Goal: Task Accomplishment & Management: Use online tool/utility

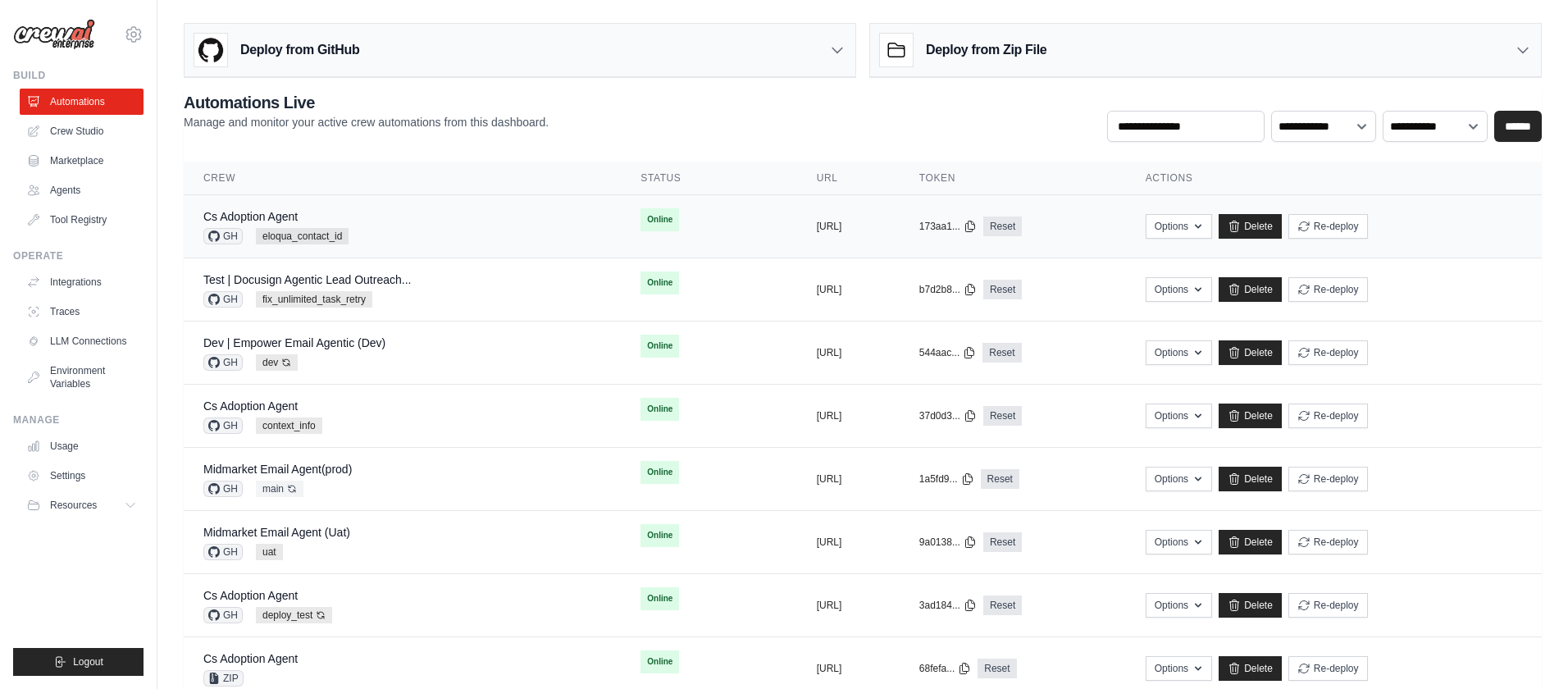
click at [457, 234] on div "Cs Adoption Agent GH eloqua_contact_id" at bounding box center [402, 226] width 398 height 36
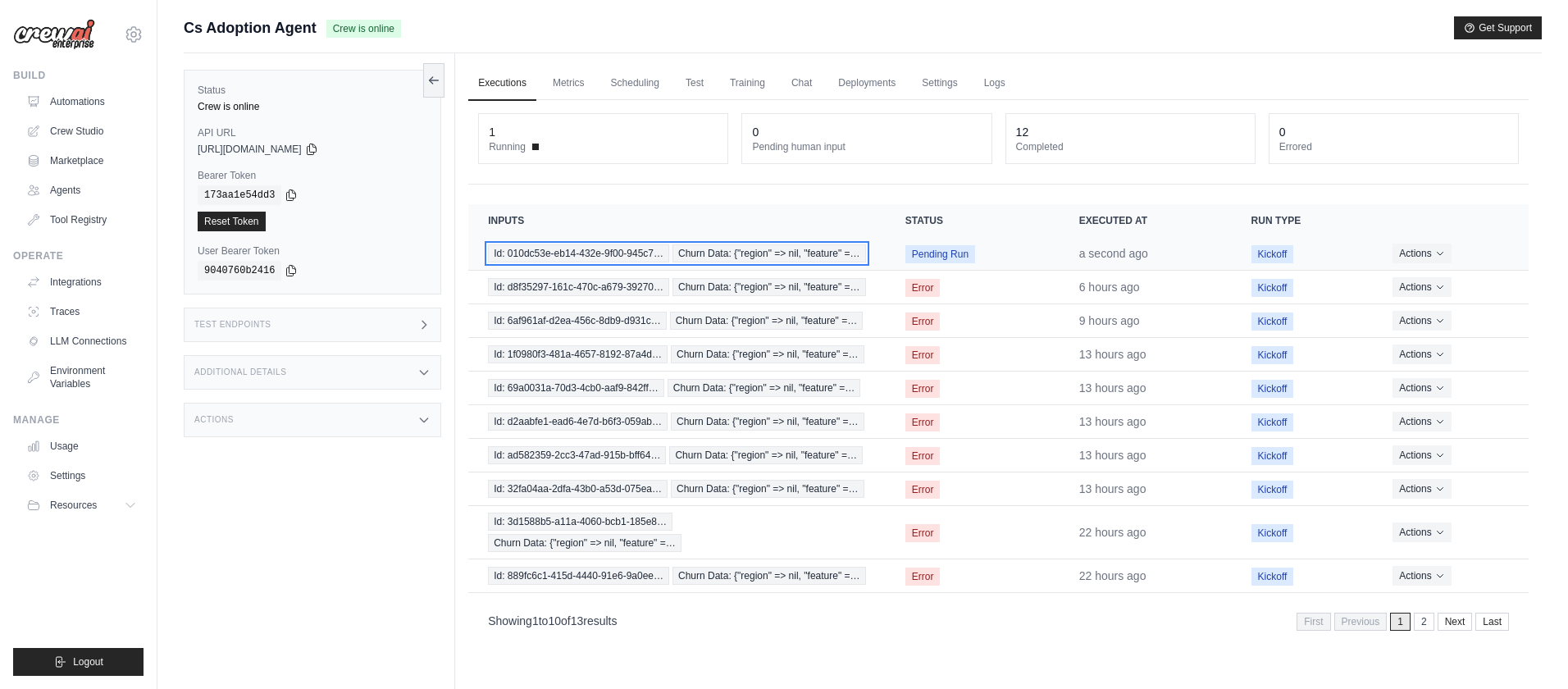
click at [615, 256] on span "Id: 010dc53e-eb14-432e-9f00-945c7…" at bounding box center [579, 253] width 181 height 18
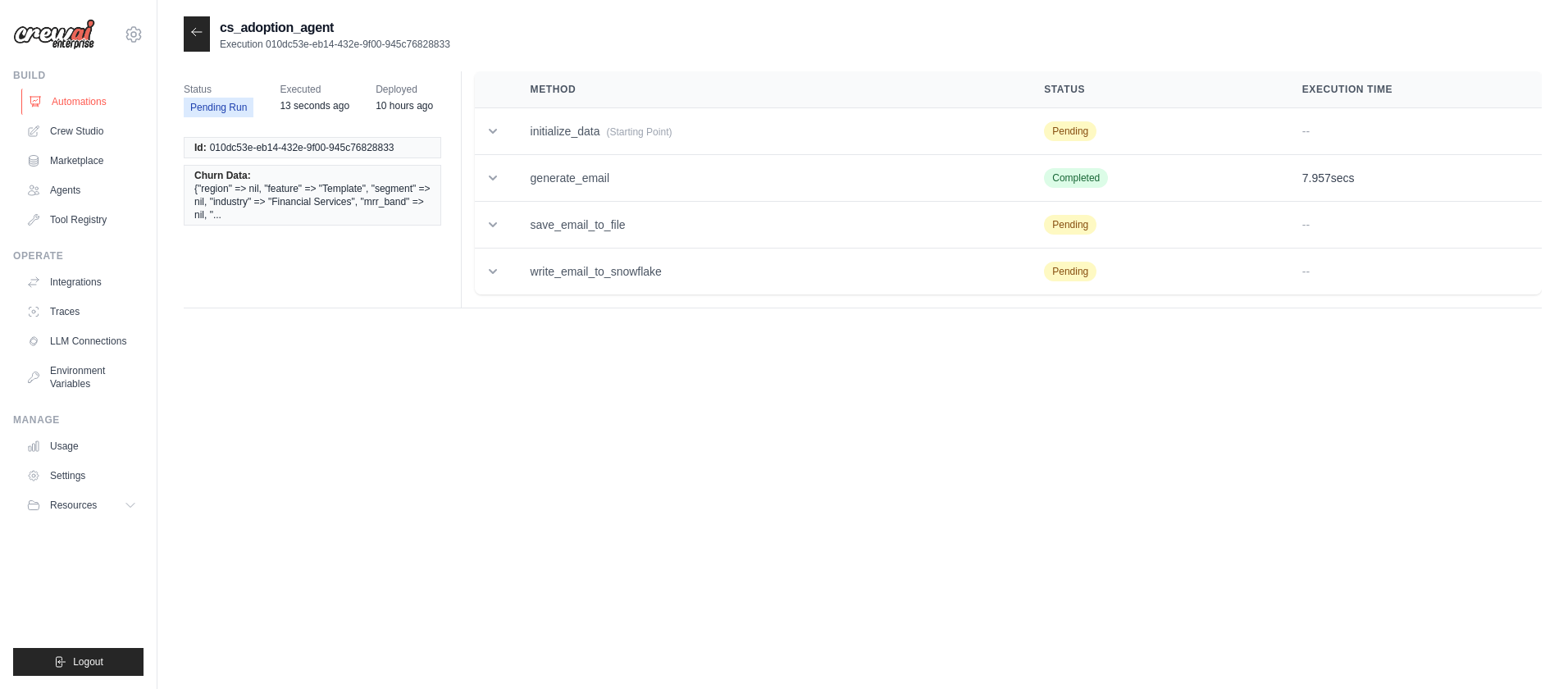
click at [89, 101] on link "Automations" at bounding box center [82, 101] width 123 height 26
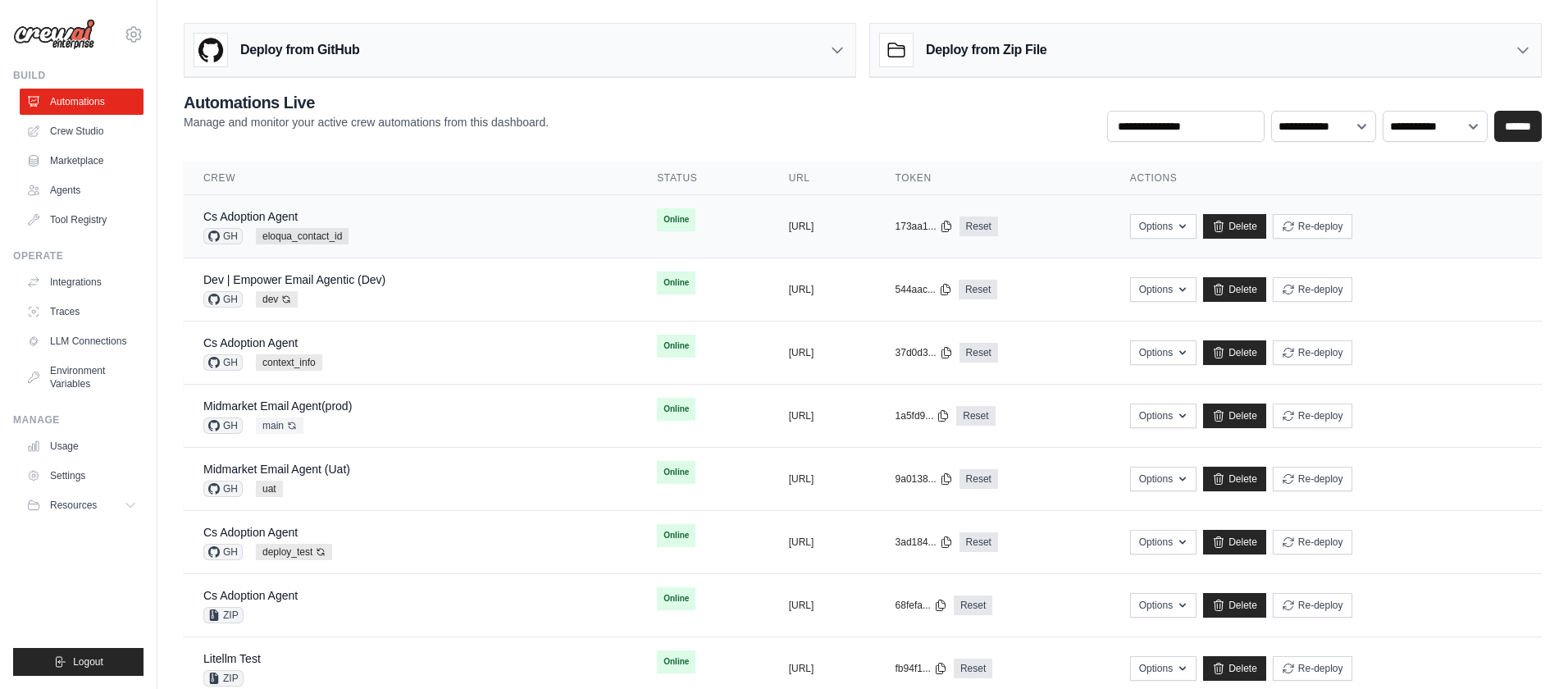
click at [667, 218] on td "Online" at bounding box center [703, 219] width 131 height 50
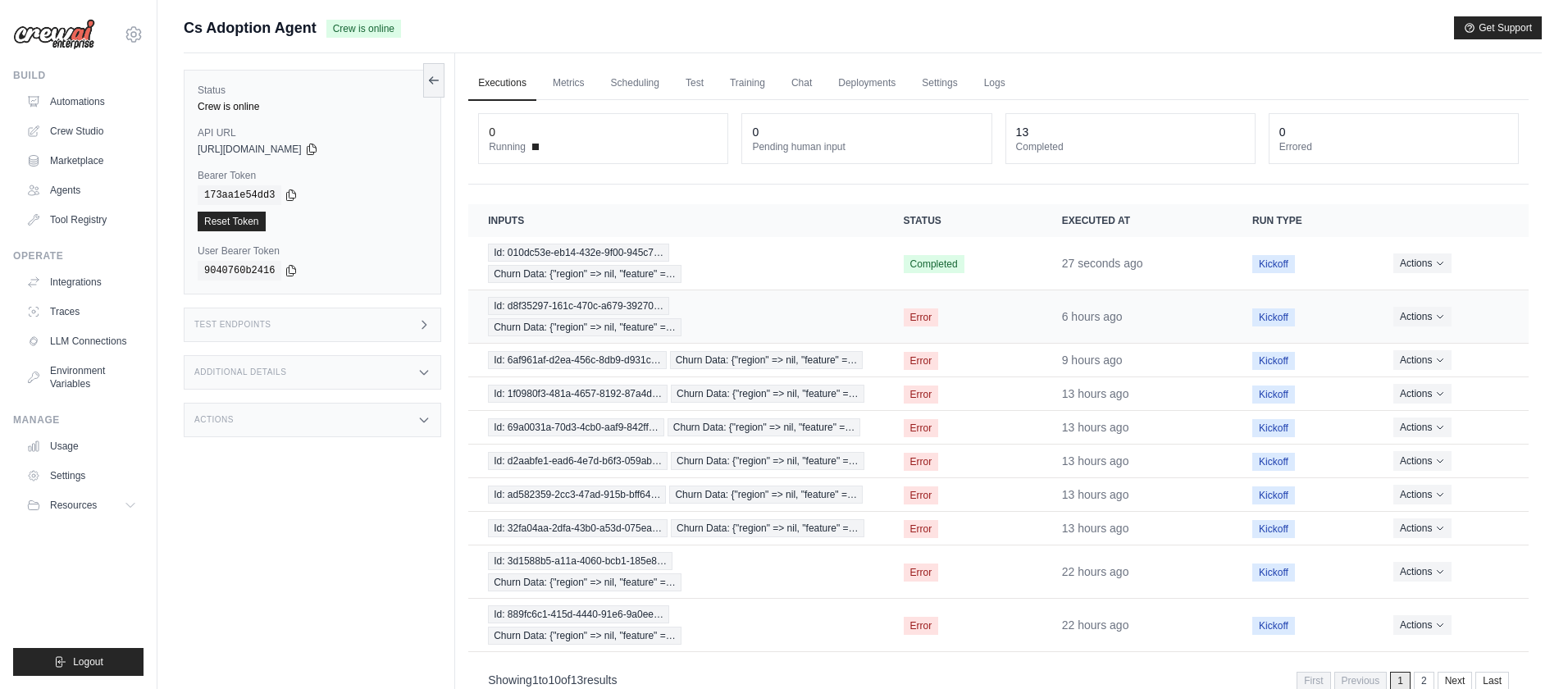
scroll to position [70, 0]
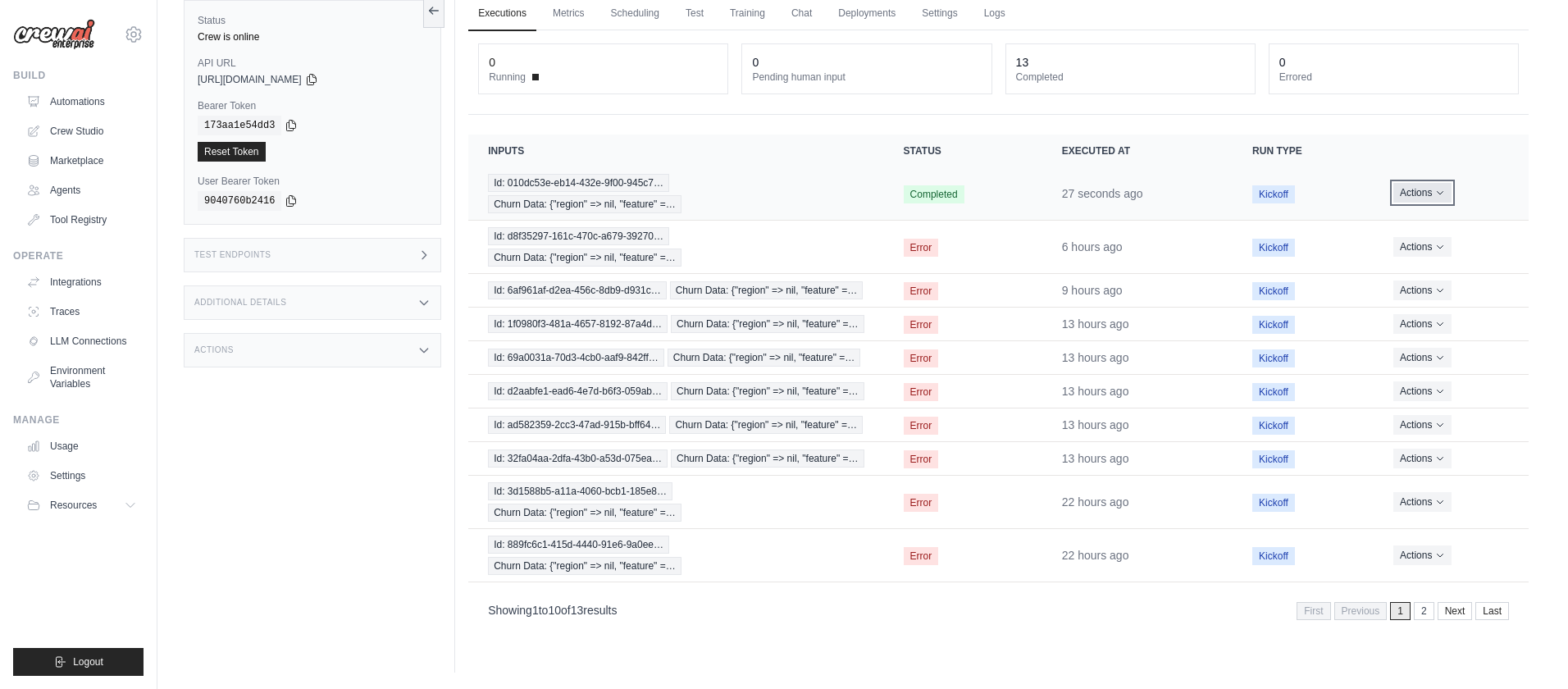
click at [1429, 196] on button "Actions" at bounding box center [1422, 192] width 58 height 19
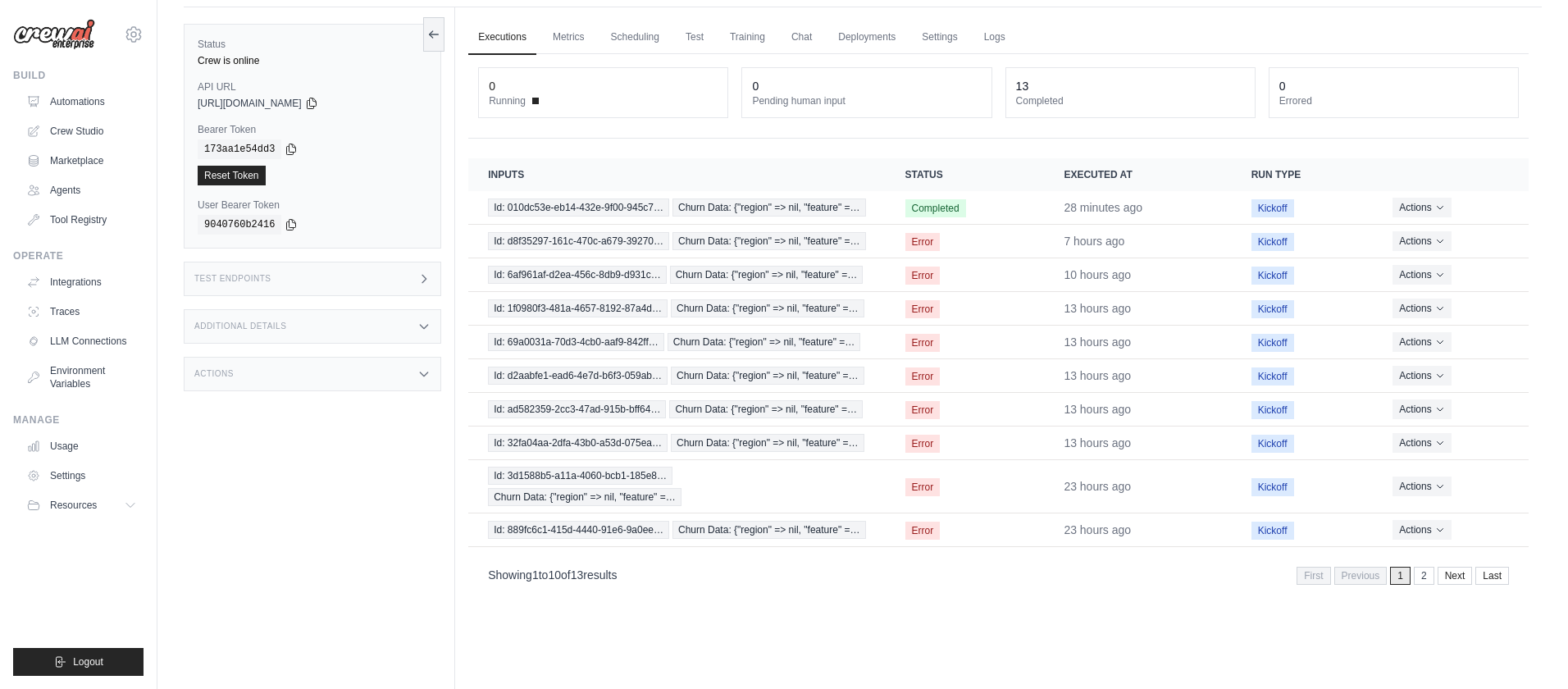
scroll to position [36, 0]
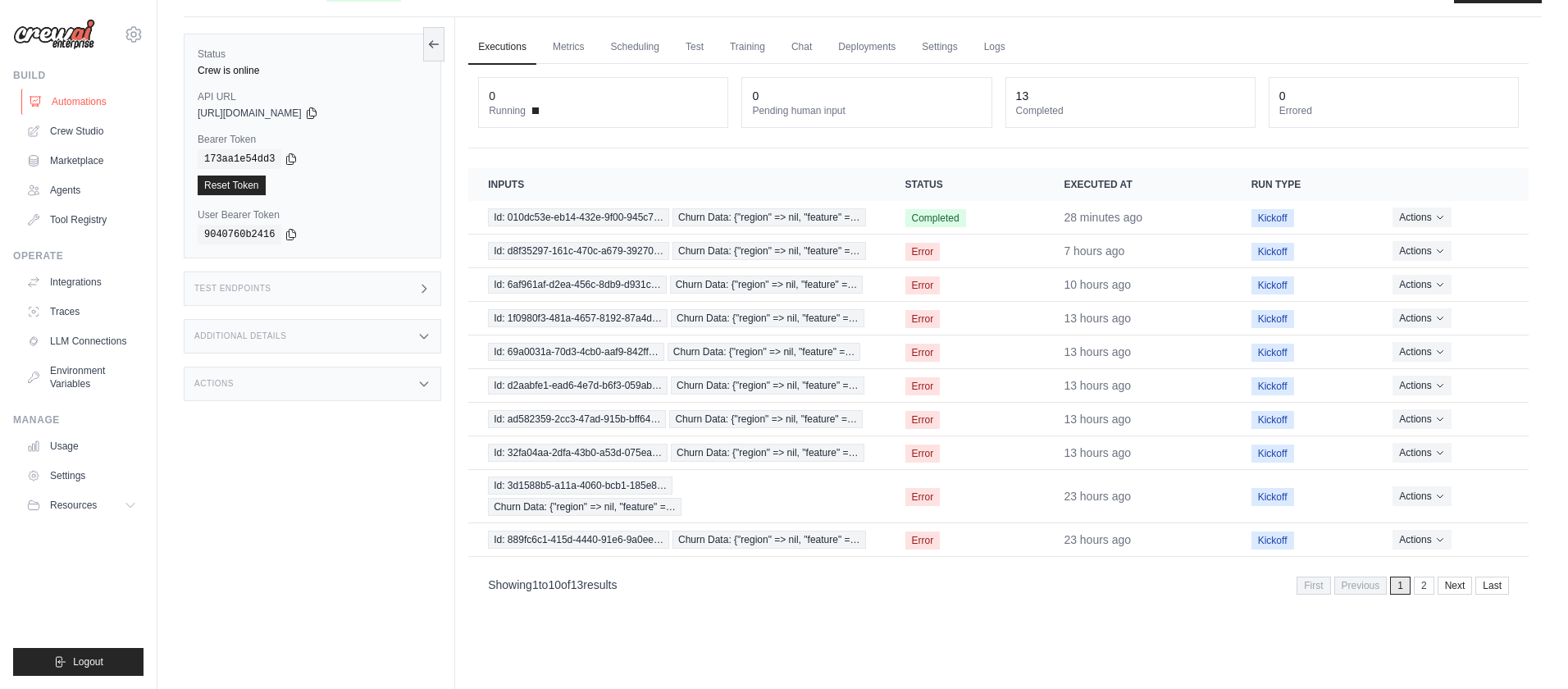
click at [64, 94] on link "Automations" at bounding box center [82, 101] width 123 height 26
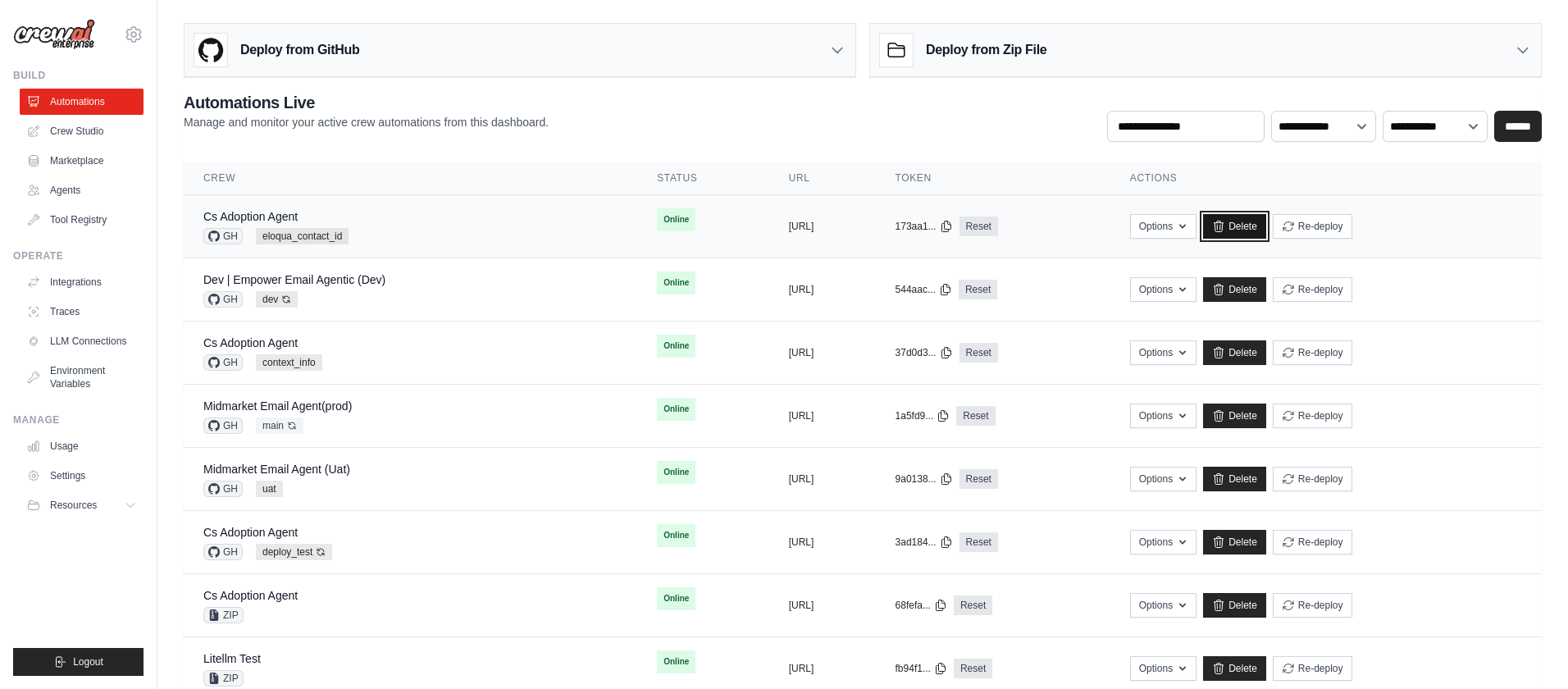
click at [1266, 229] on link "Delete" at bounding box center [1235, 226] width 63 height 24
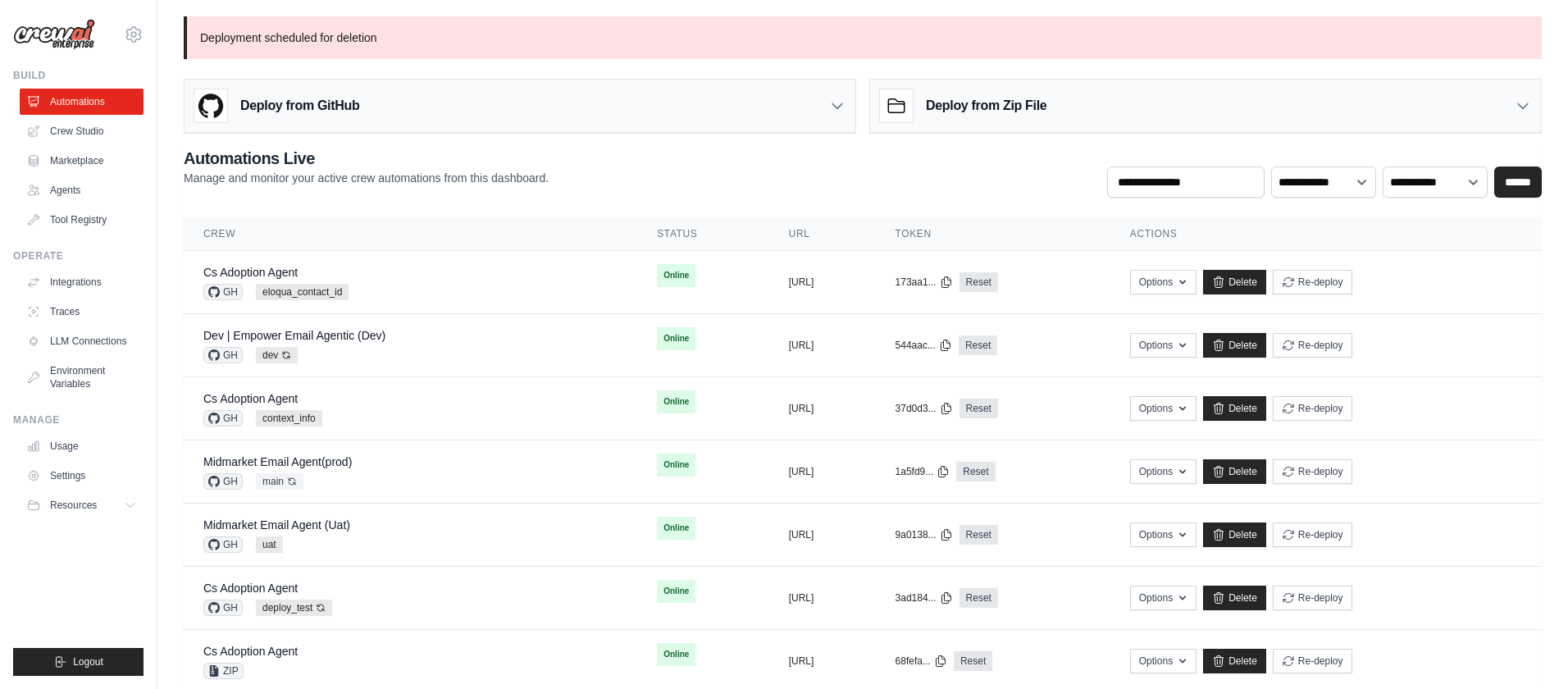
click at [314, 110] on h3 "Deploy from GitHub" at bounding box center [300, 105] width 119 height 19
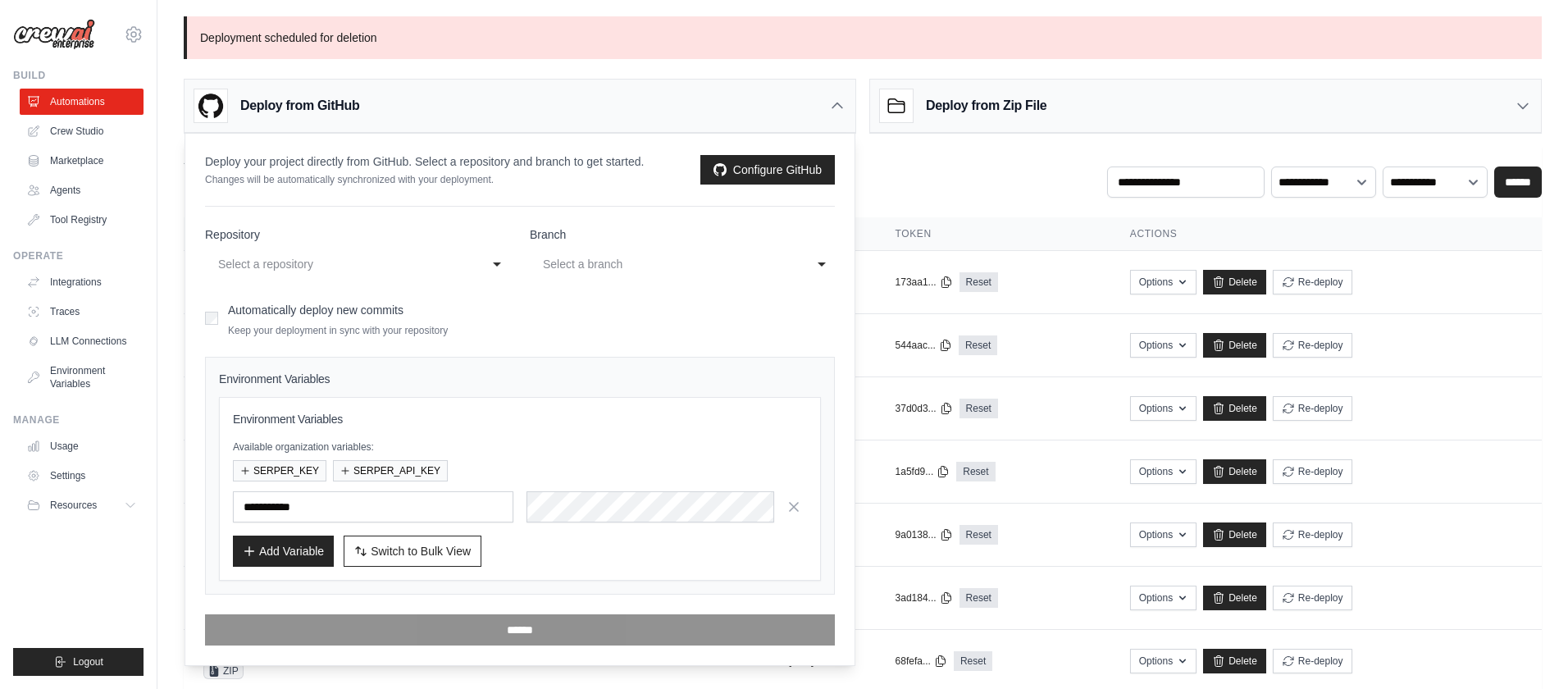
click at [327, 261] on div "Select a repository" at bounding box center [341, 264] width 246 height 19
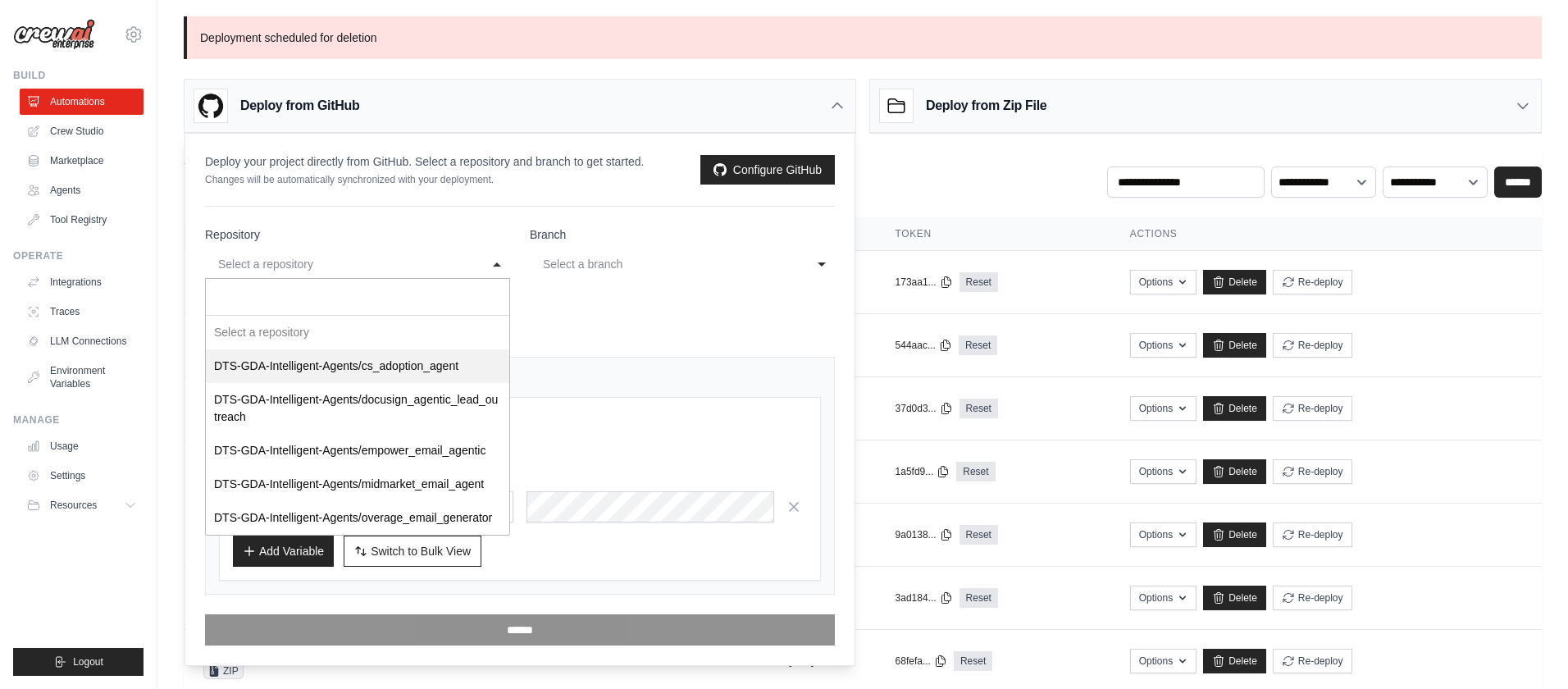
select select "**********"
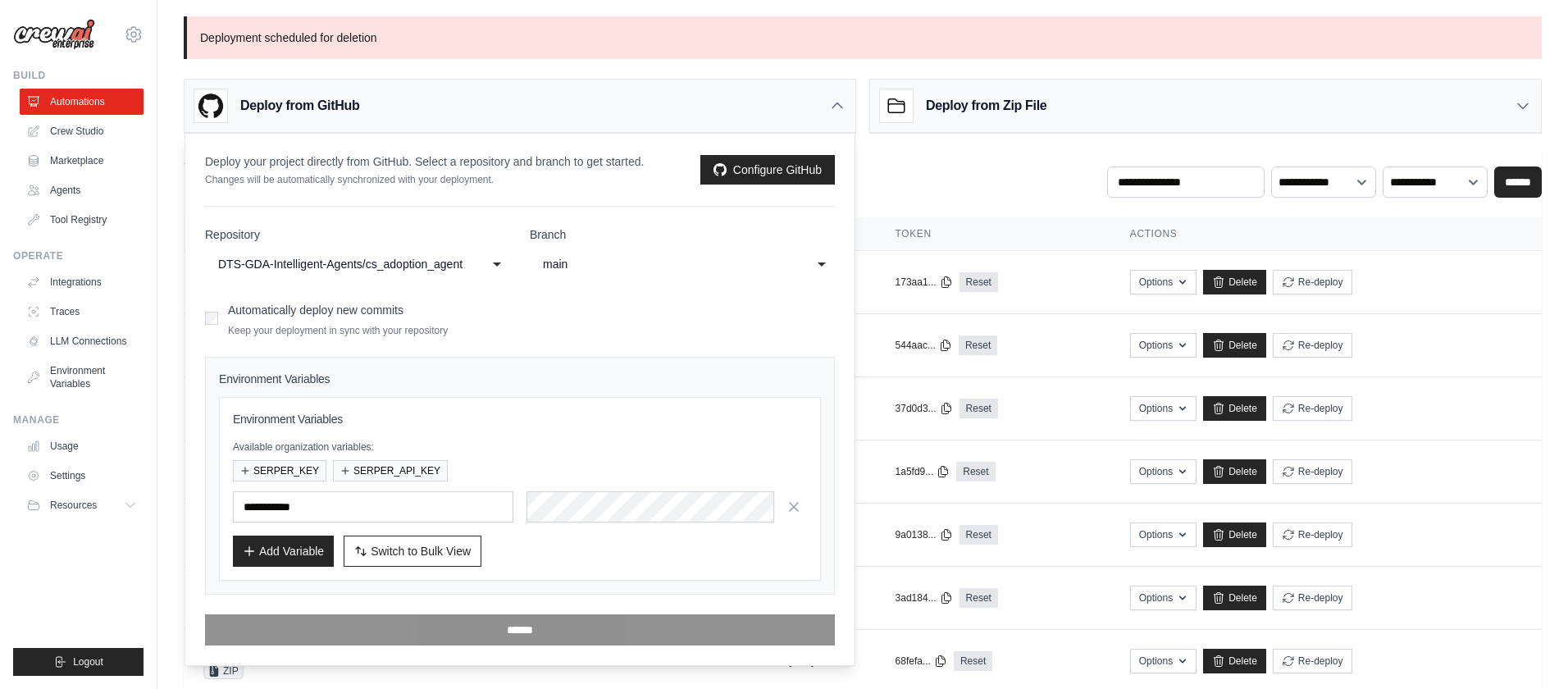
click at [584, 260] on div "main" at bounding box center [666, 264] width 246 height 19
select select "**********"
click at [412, 552] on span "Switch to Bulk View" at bounding box center [420, 551] width 100 height 17
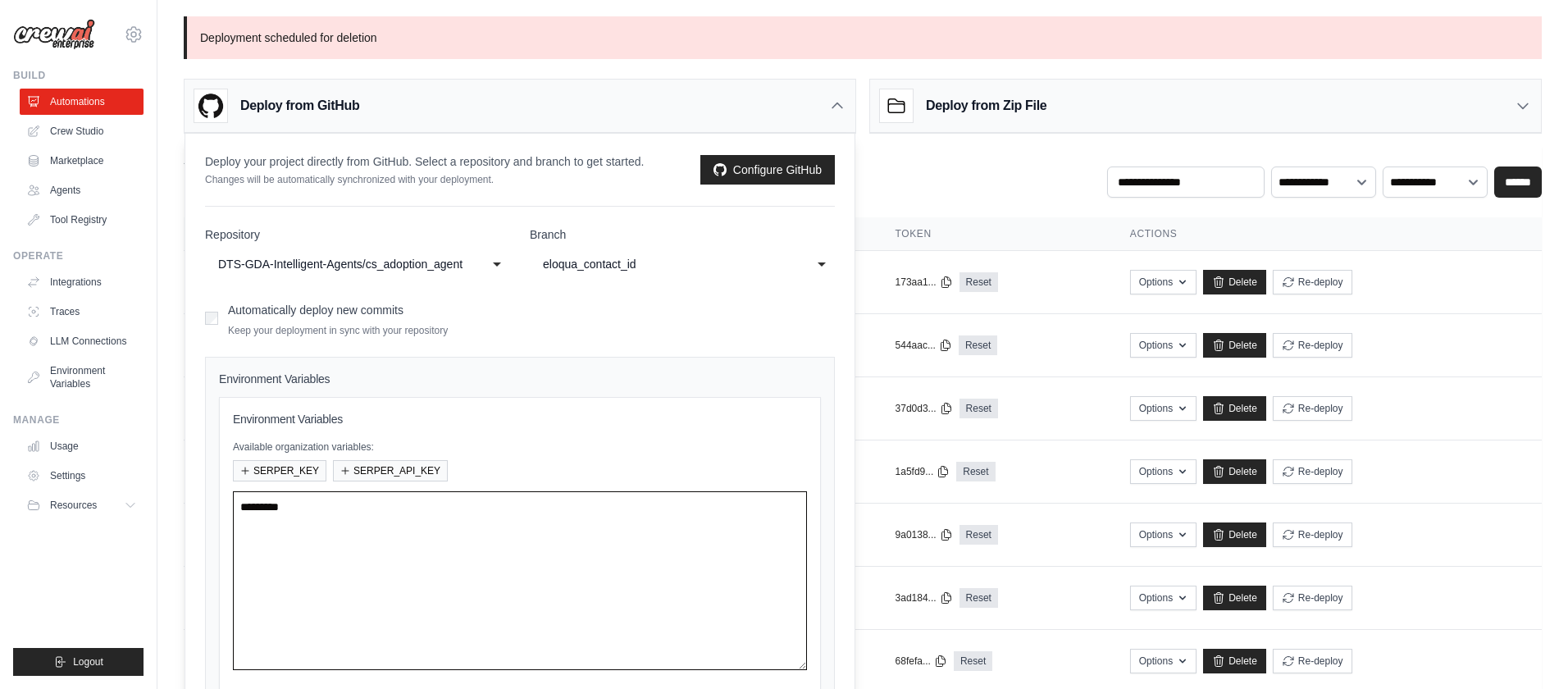
click at [420, 521] on textarea at bounding box center [520, 581] width 574 height 179
paste textarea "**********"
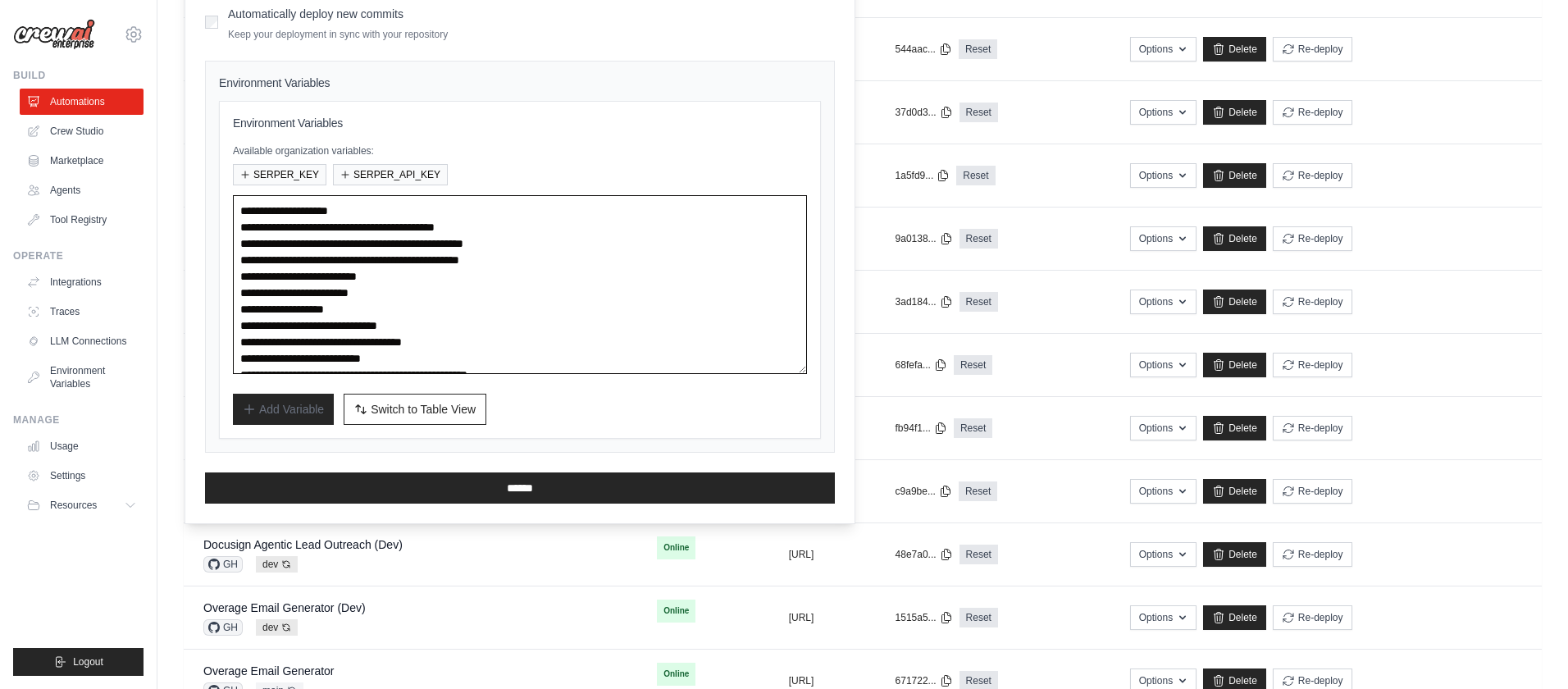
scroll to position [3, 0]
click at [561, 276] on textarea "**********" at bounding box center [520, 284] width 574 height 179
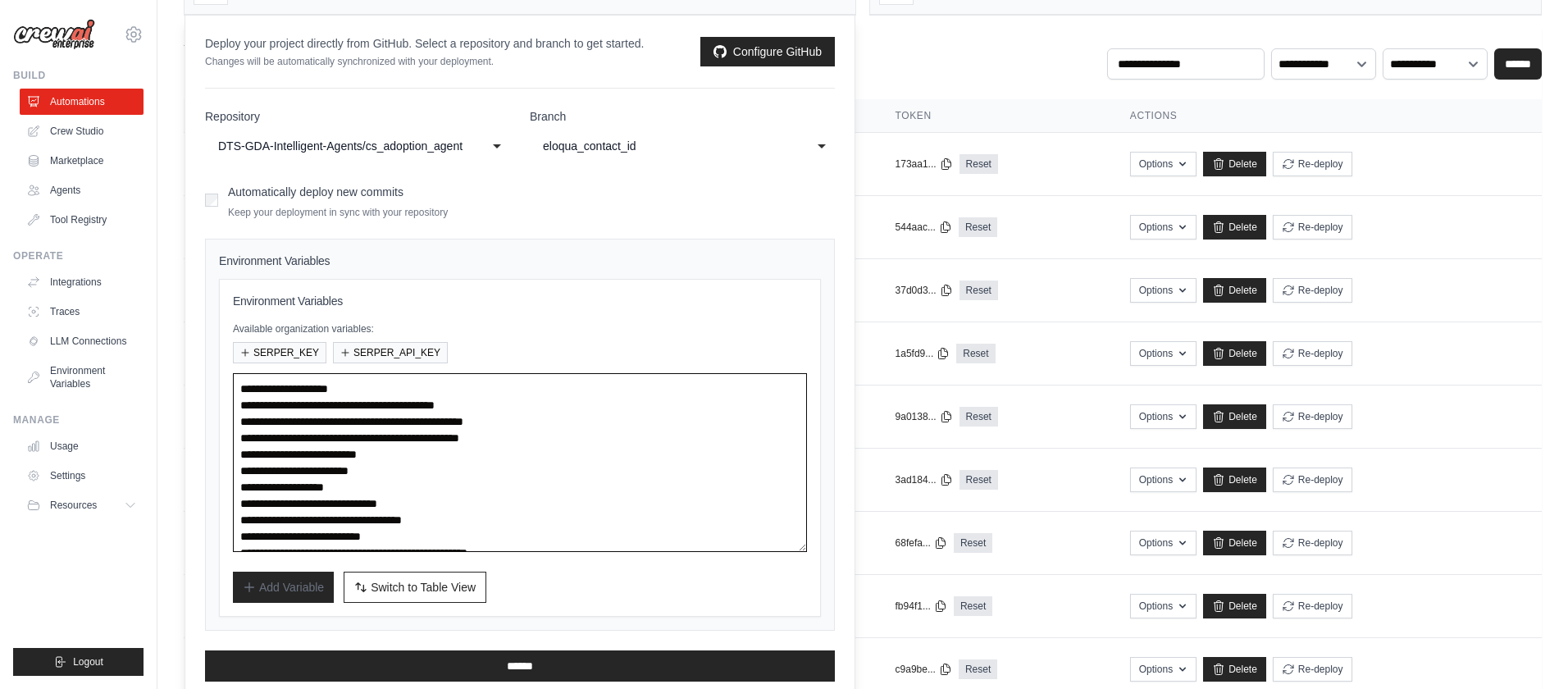
scroll to position [111, 0]
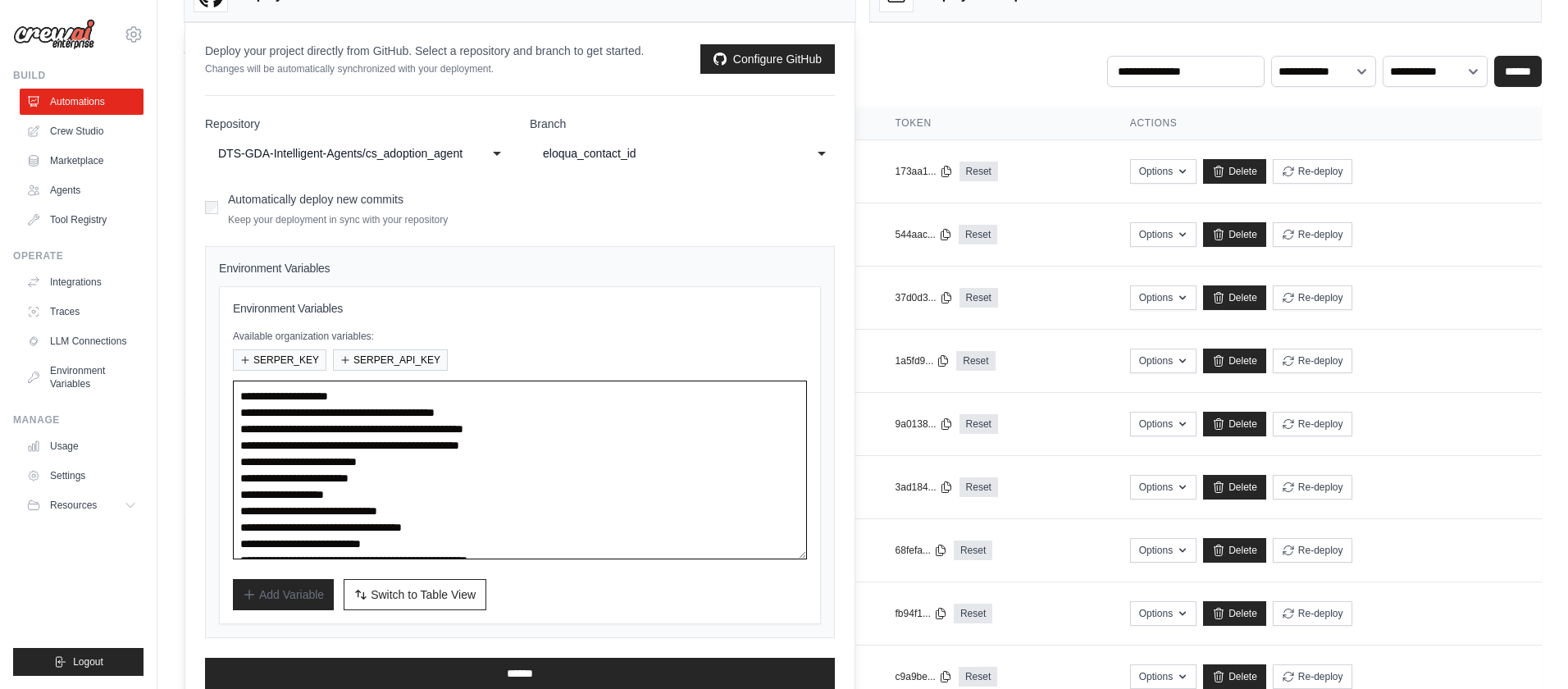
type textarea "**********"
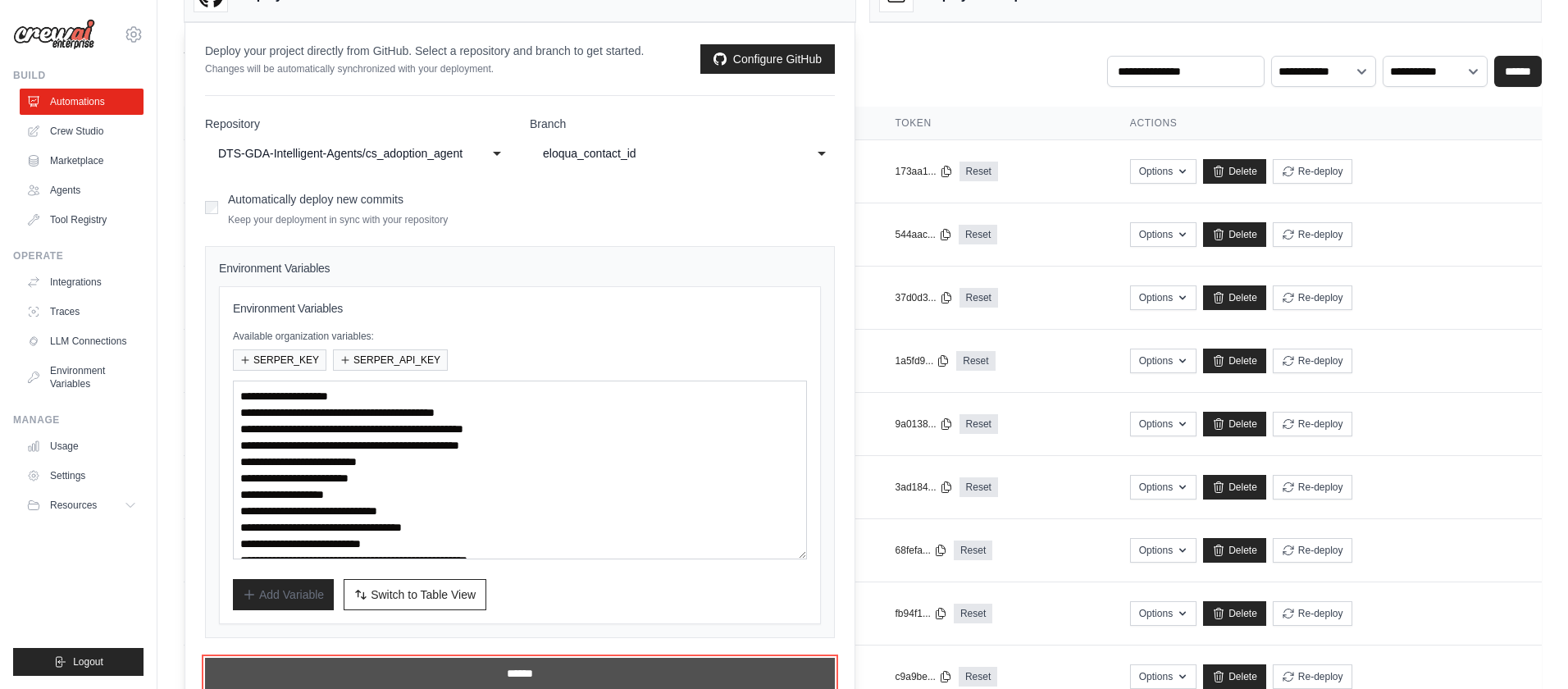
click at [523, 676] on input "******" at bounding box center [520, 673] width 630 height 31
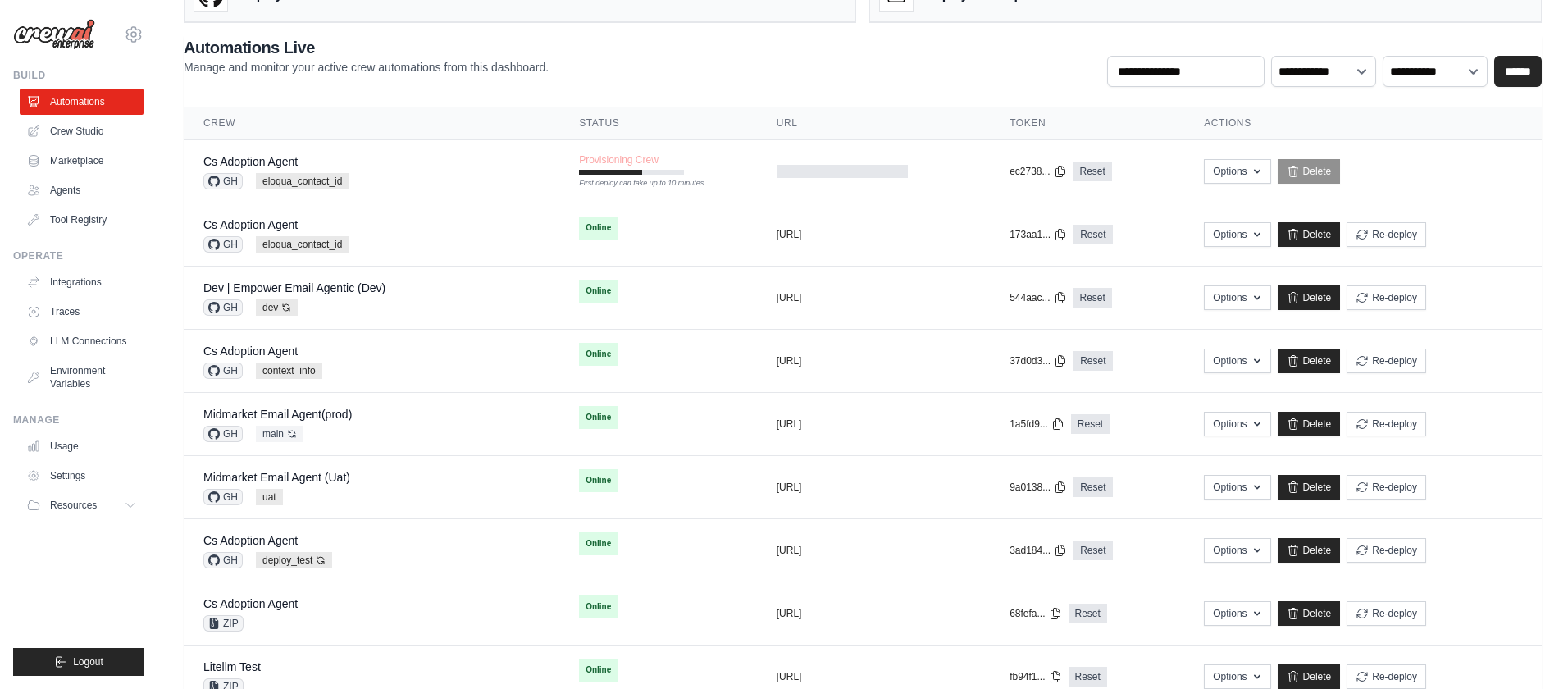
scroll to position [0, 0]
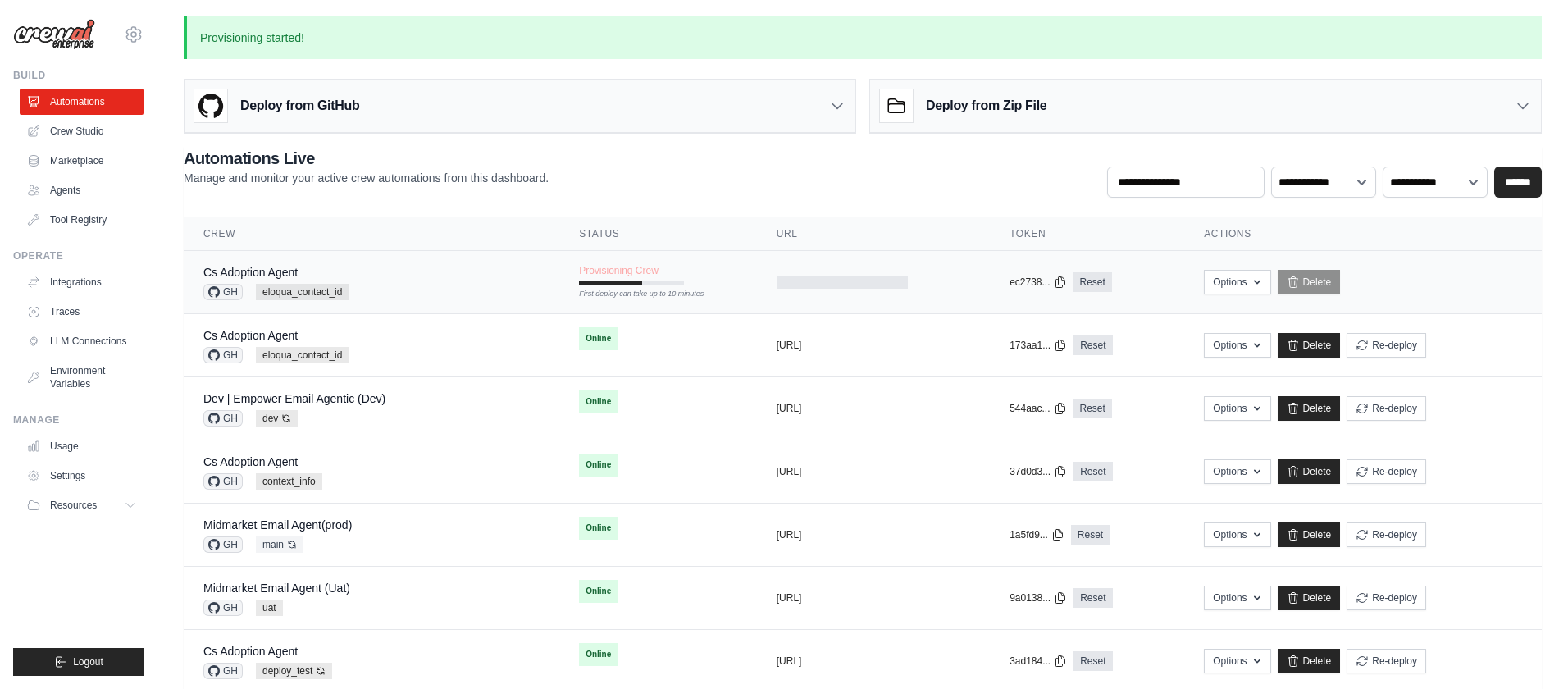
click at [670, 265] on div "Provisioning Crew First deploy can take up to 10 minutes" at bounding box center [632, 274] width 105 height 21
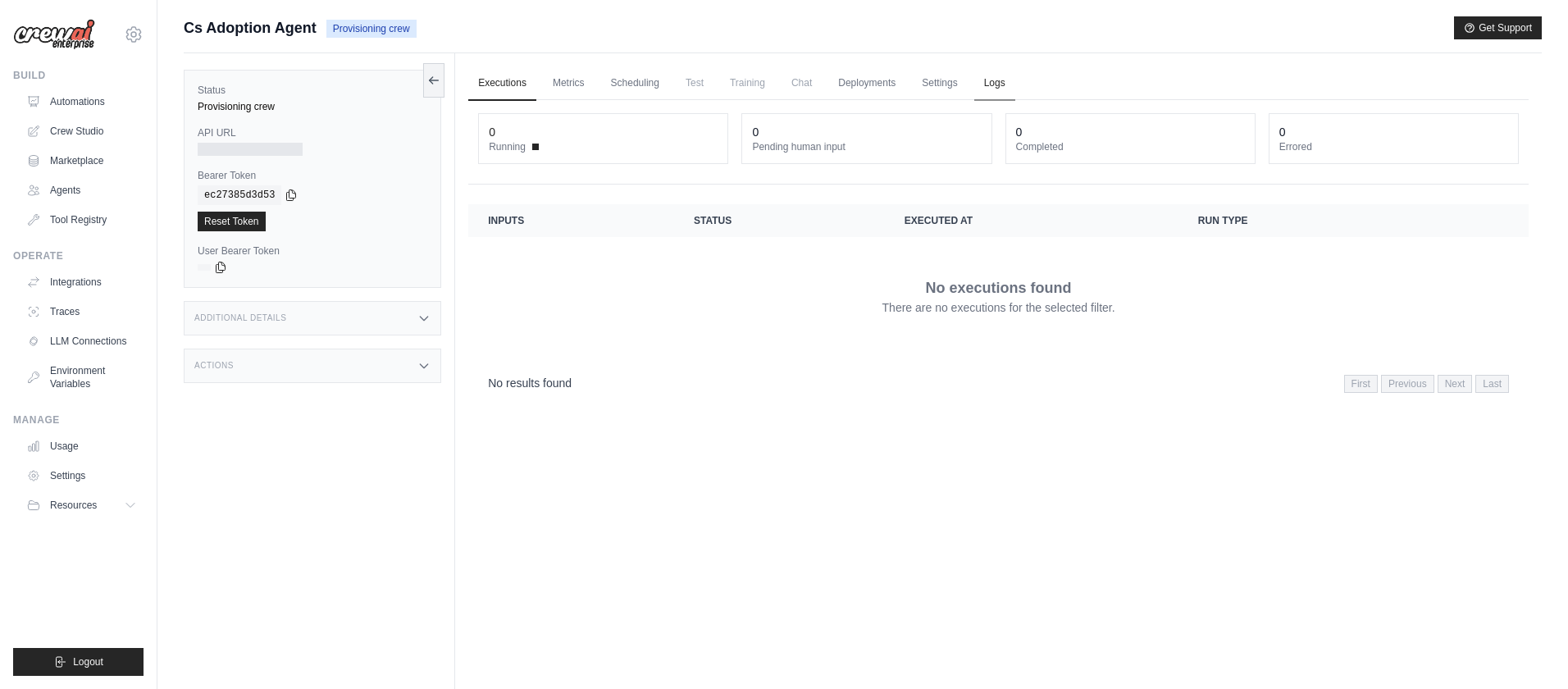
click at [994, 86] on link "Logs" at bounding box center [994, 83] width 41 height 34
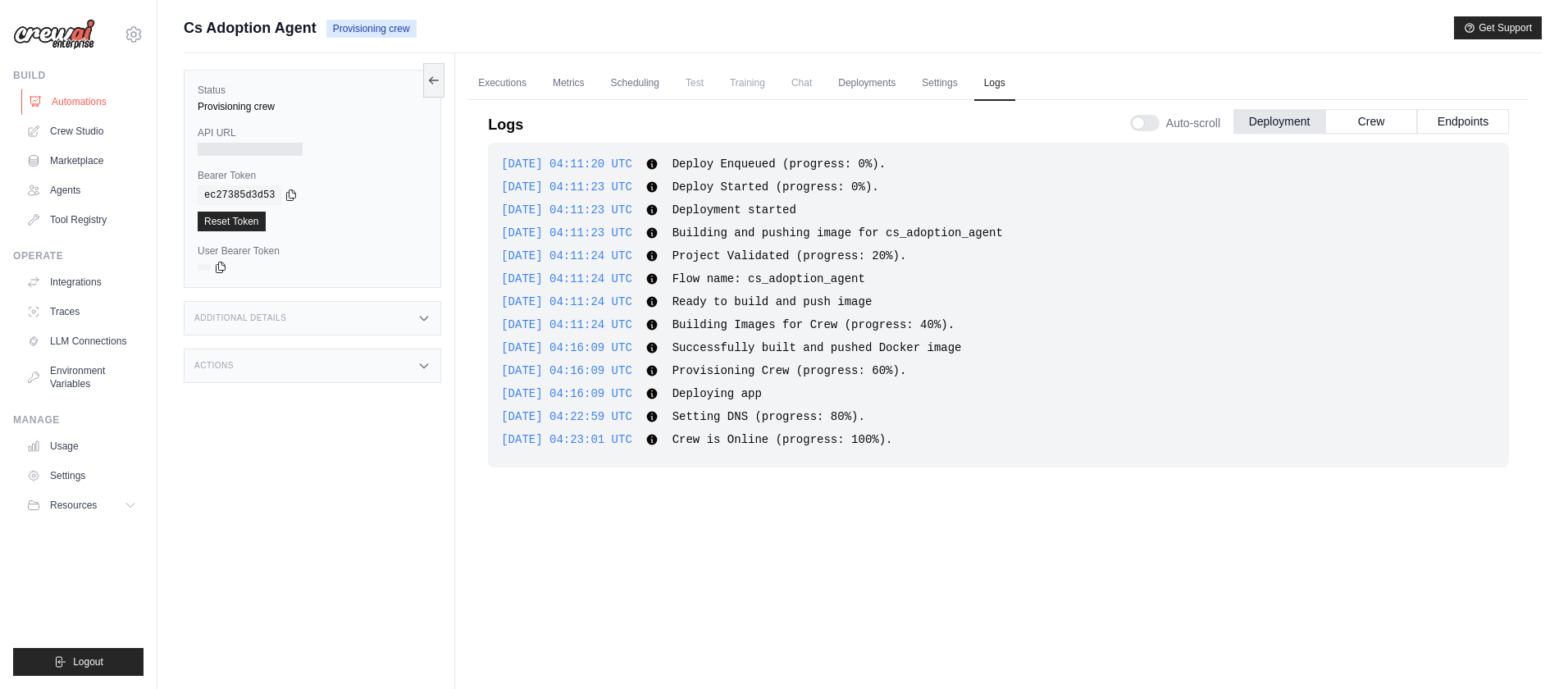
drag, startPoint x: 90, startPoint y: 99, endPoint x: 109, endPoint y: 102, distance: 19.2
click at [90, 99] on link "Automations" at bounding box center [82, 101] width 123 height 26
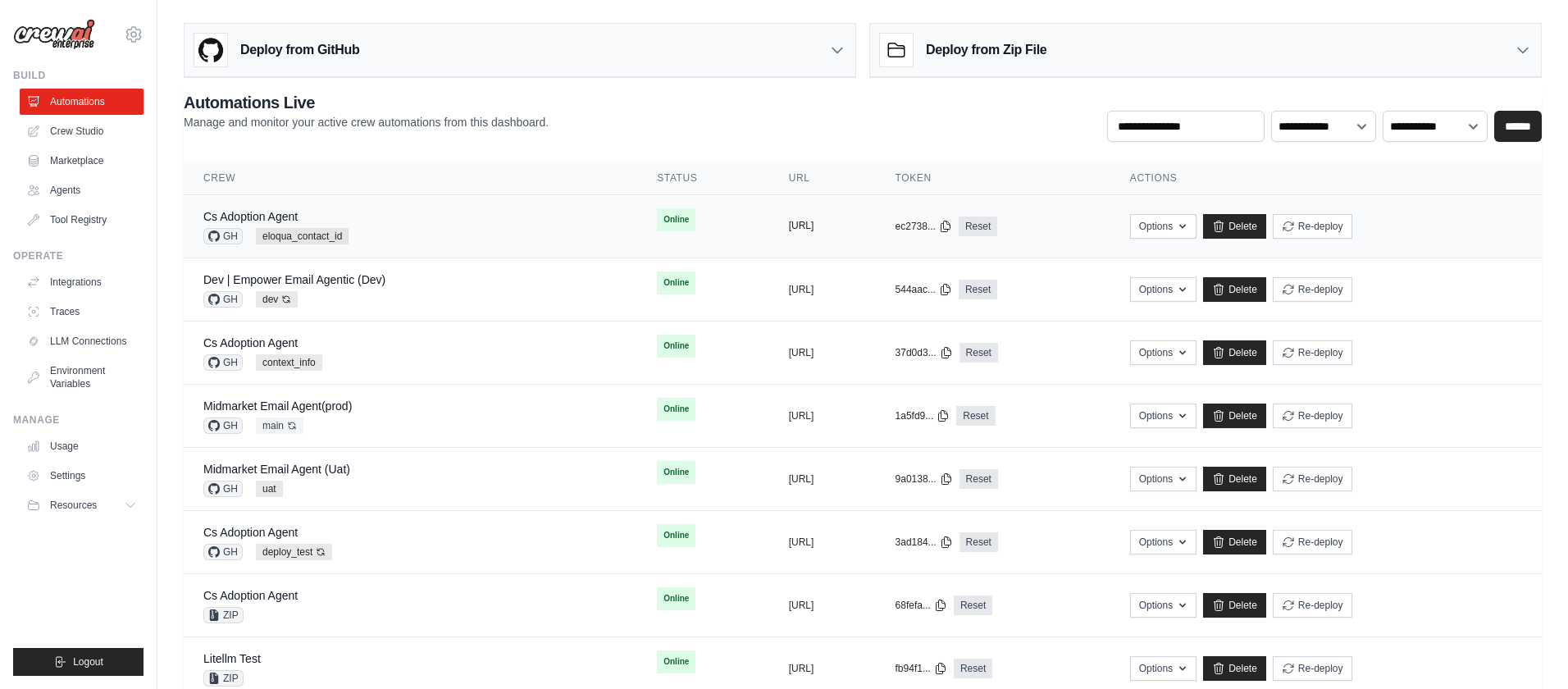
click at [769, 231] on td "copied https://cs-adoption-agent-28b2bff3-" at bounding box center [822, 226] width 107 height 63
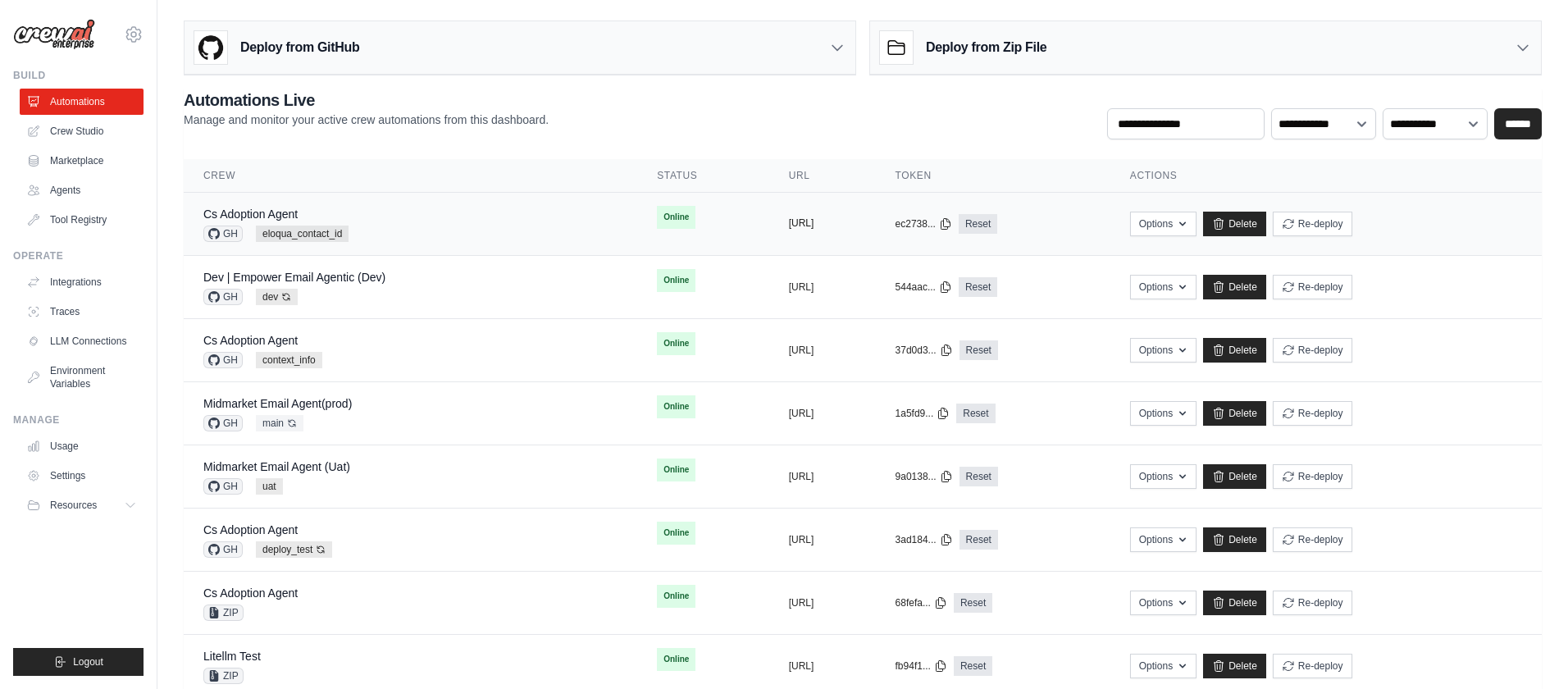
scroll to position [4, 0]
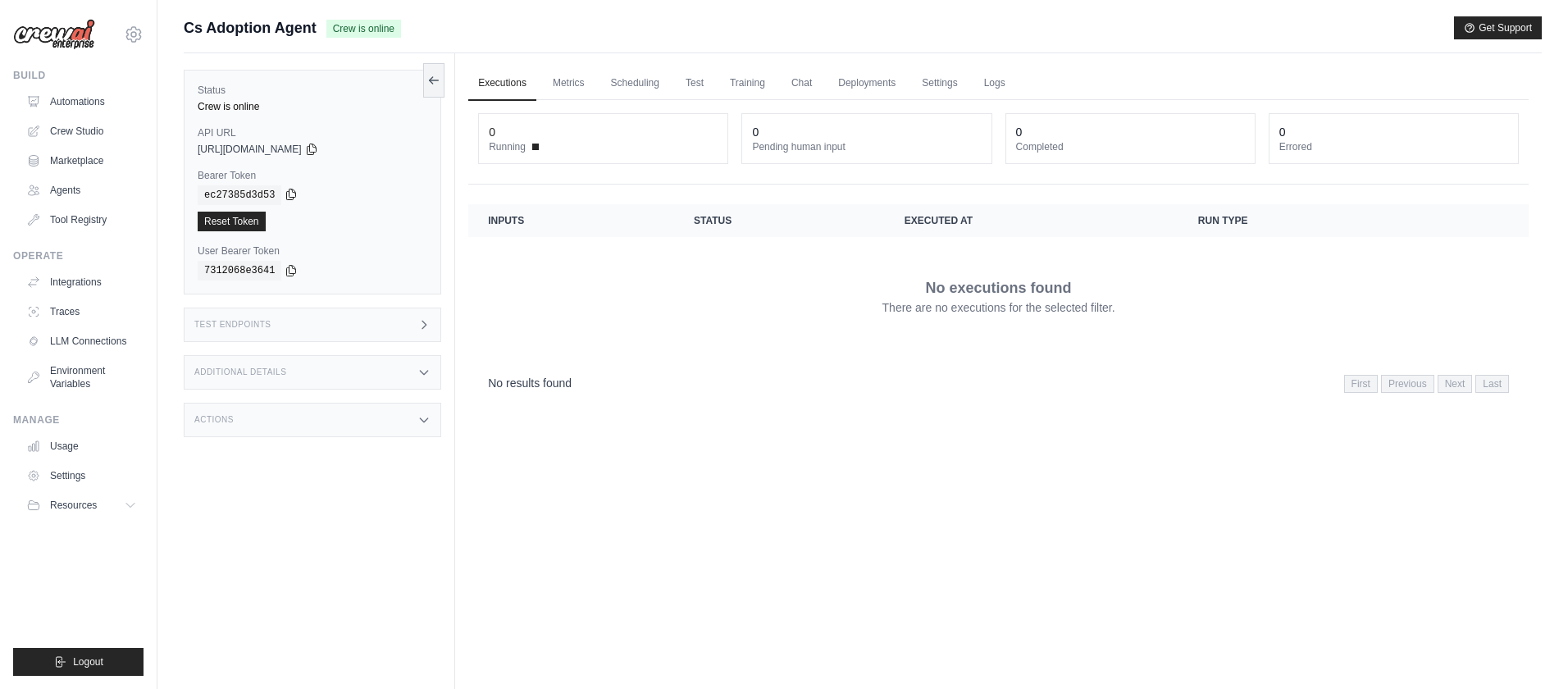
click at [288, 191] on icon at bounding box center [291, 195] width 13 height 13
click at [318, 149] on icon at bounding box center [312, 149] width 13 height 13
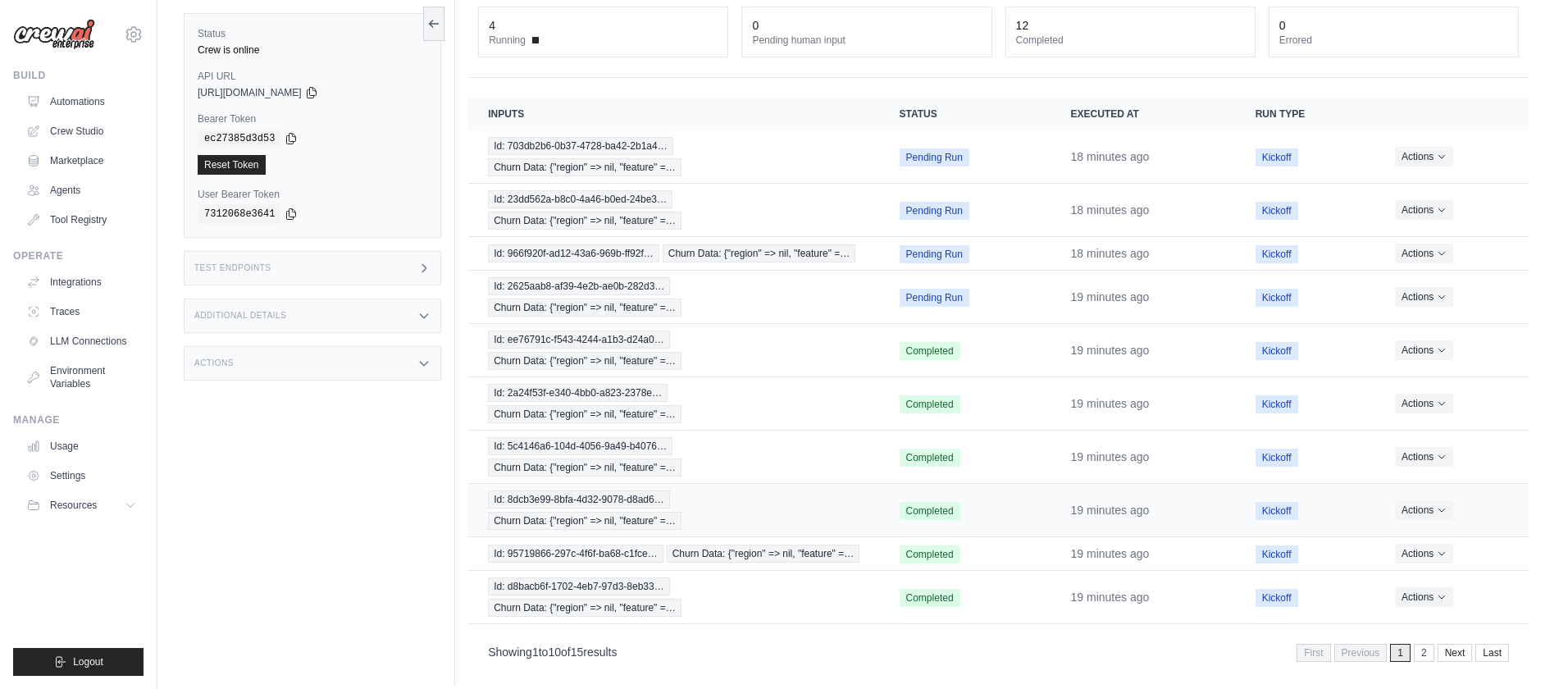
scroll to position [120, 0]
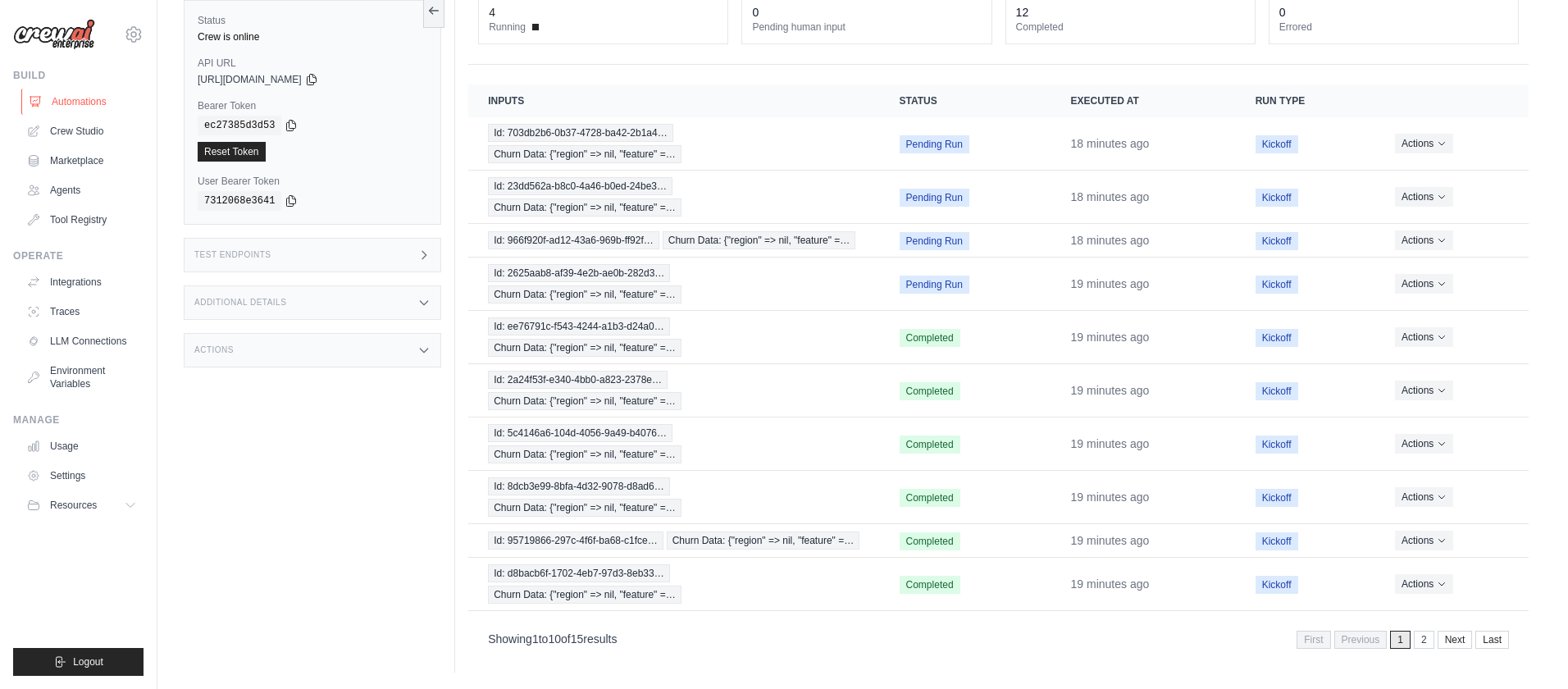
click at [76, 103] on link "Automations" at bounding box center [82, 101] width 123 height 26
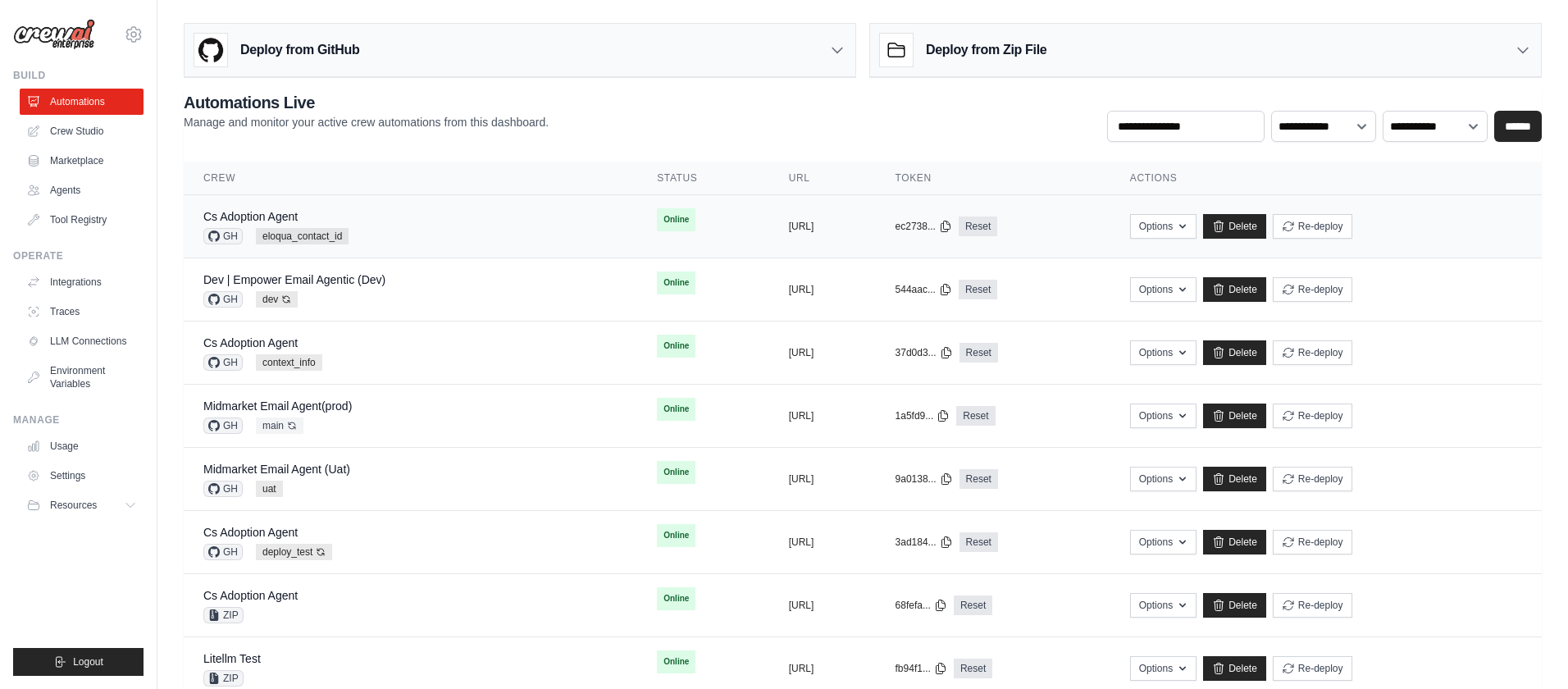
click at [412, 224] on div "Cs Adoption Agent GH eloqua_contact_id" at bounding box center [410, 226] width 414 height 36
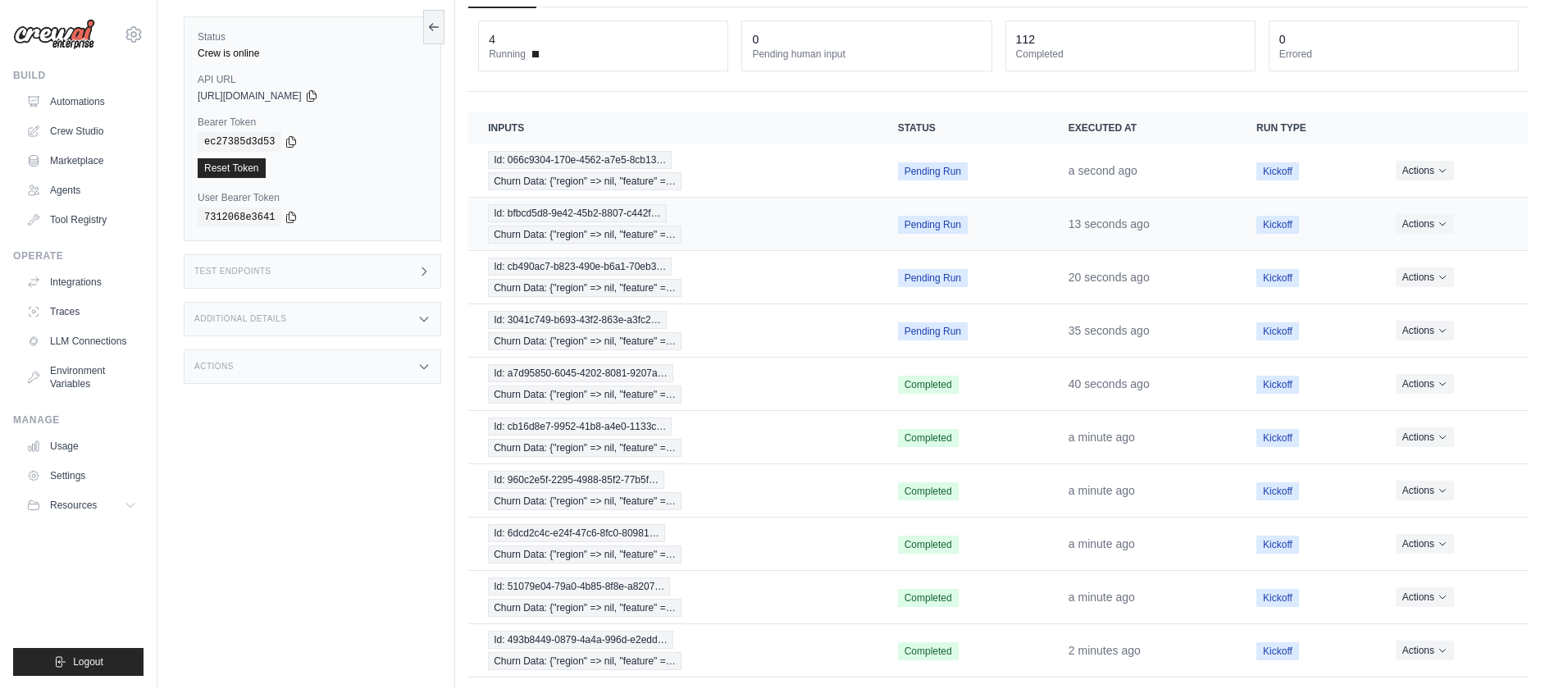
scroll to position [159, 0]
